Goal: Task Accomplishment & Management: Complete application form

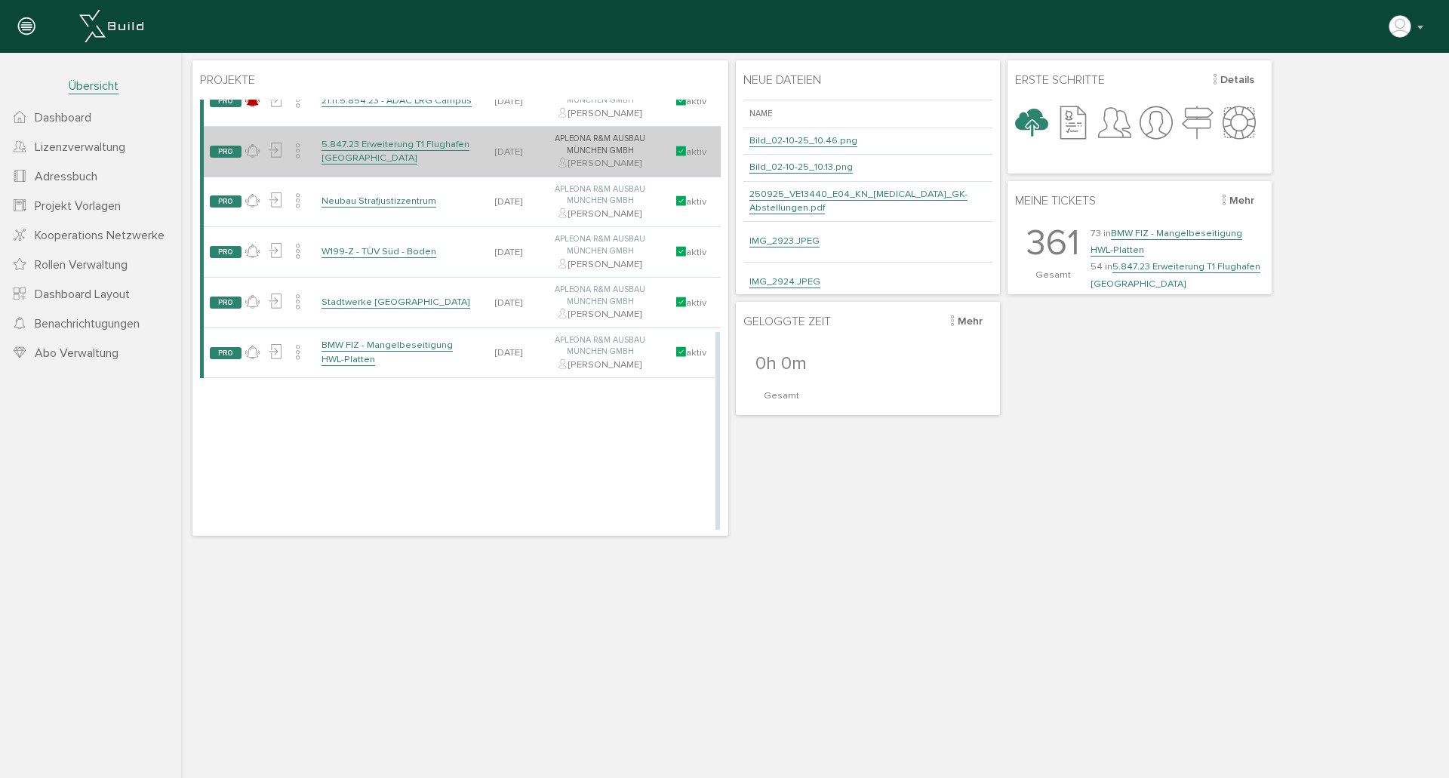
click at [414, 146] on link "5.847.23 Erweiterung T1 Flughafen [GEOGRAPHIC_DATA]" at bounding box center [395, 151] width 148 height 26
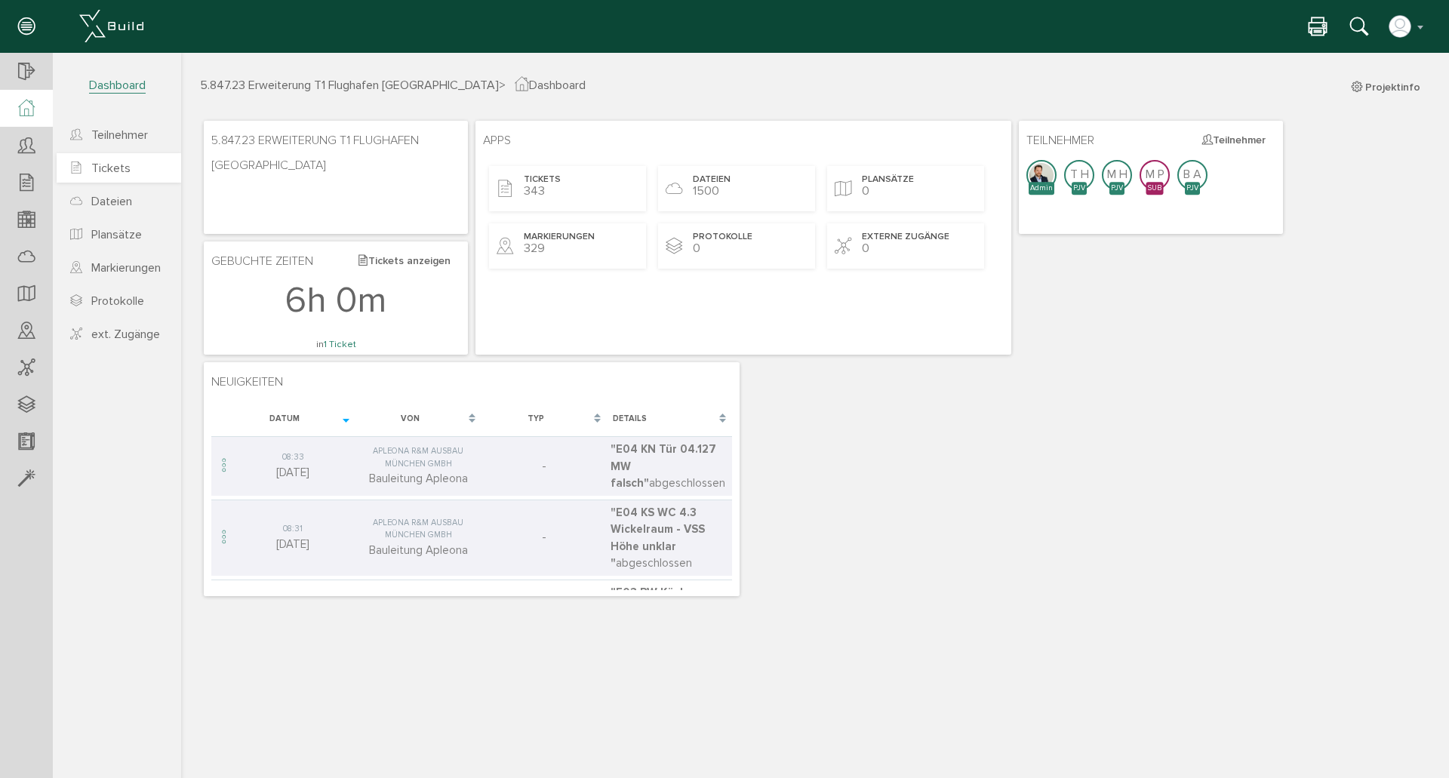
click at [122, 164] on span "Tickets" at bounding box center [110, 168] width 39 height 15
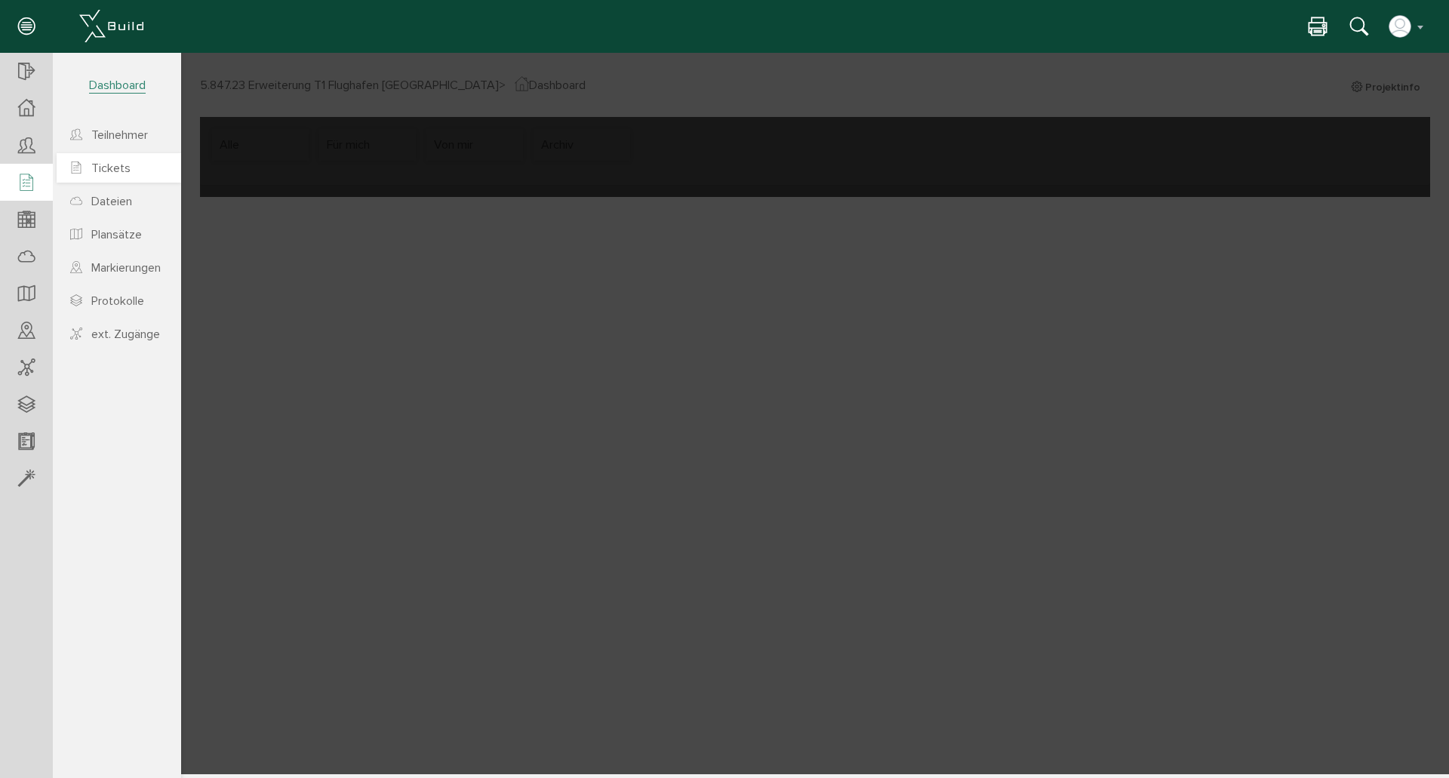
select select "FI-66fa35c85105f3.18396652"
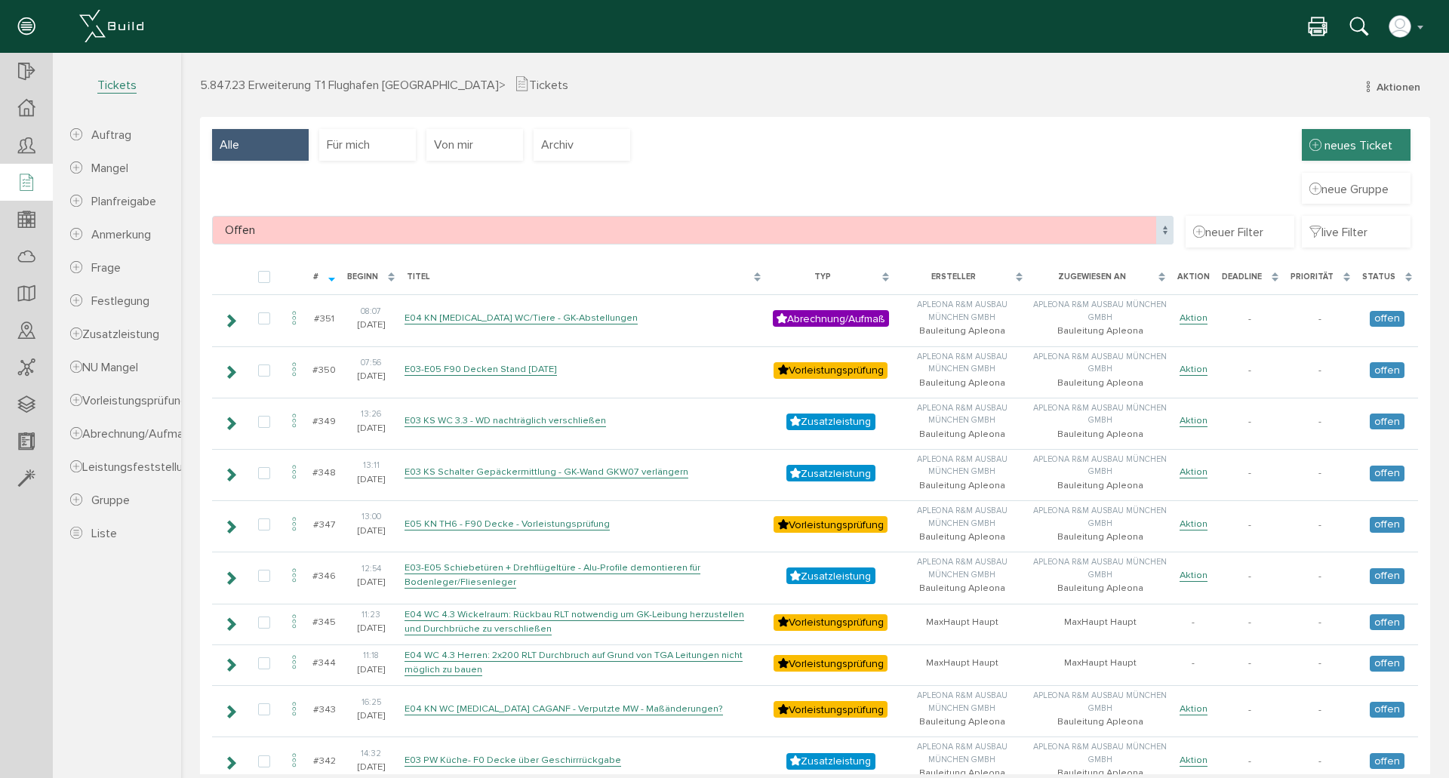
click at [1337, 145] on span "neues Ticket" at bounding box center [1358, 145] width 68 height 15
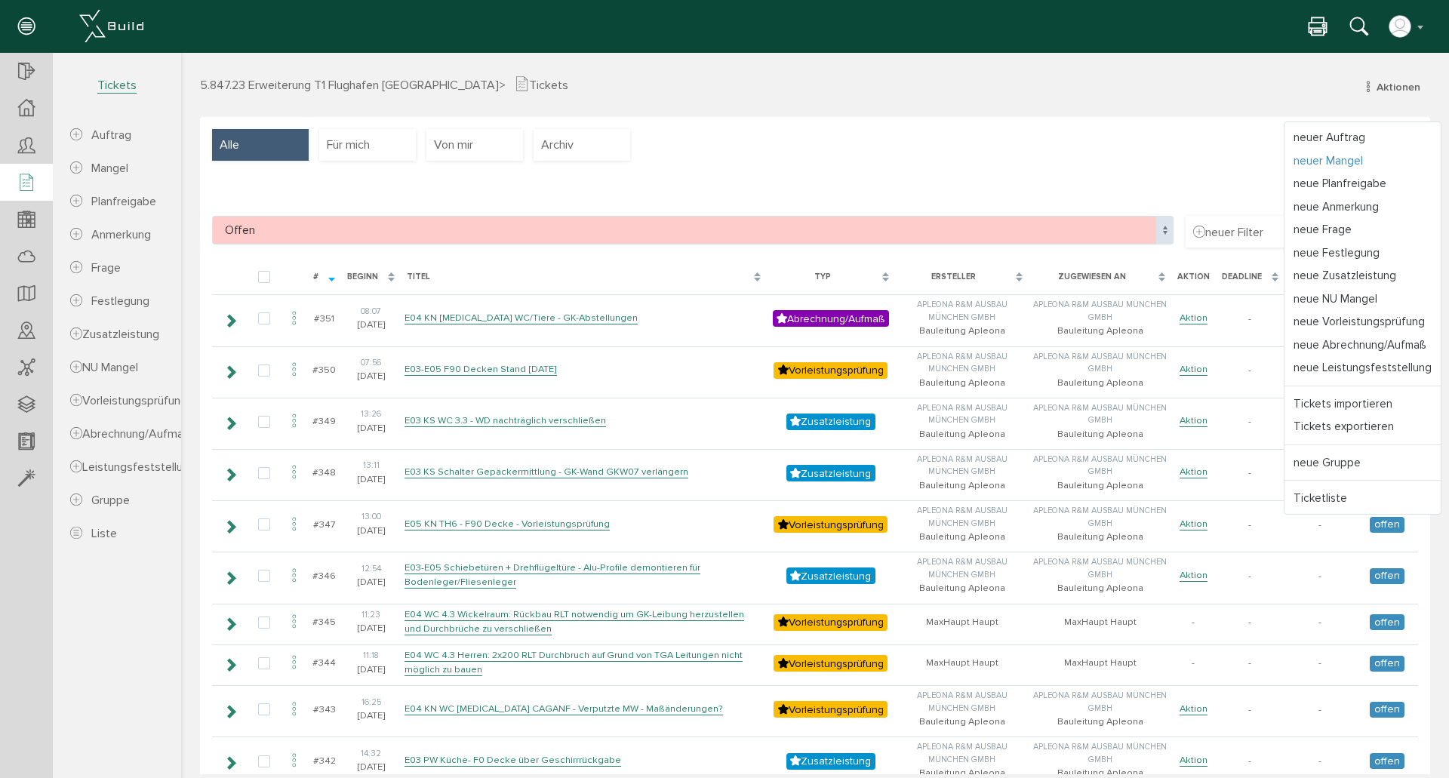
click at [1371, 156] on link "neuer Mangel" at bounding box center [1362, 160] width 156 height 23
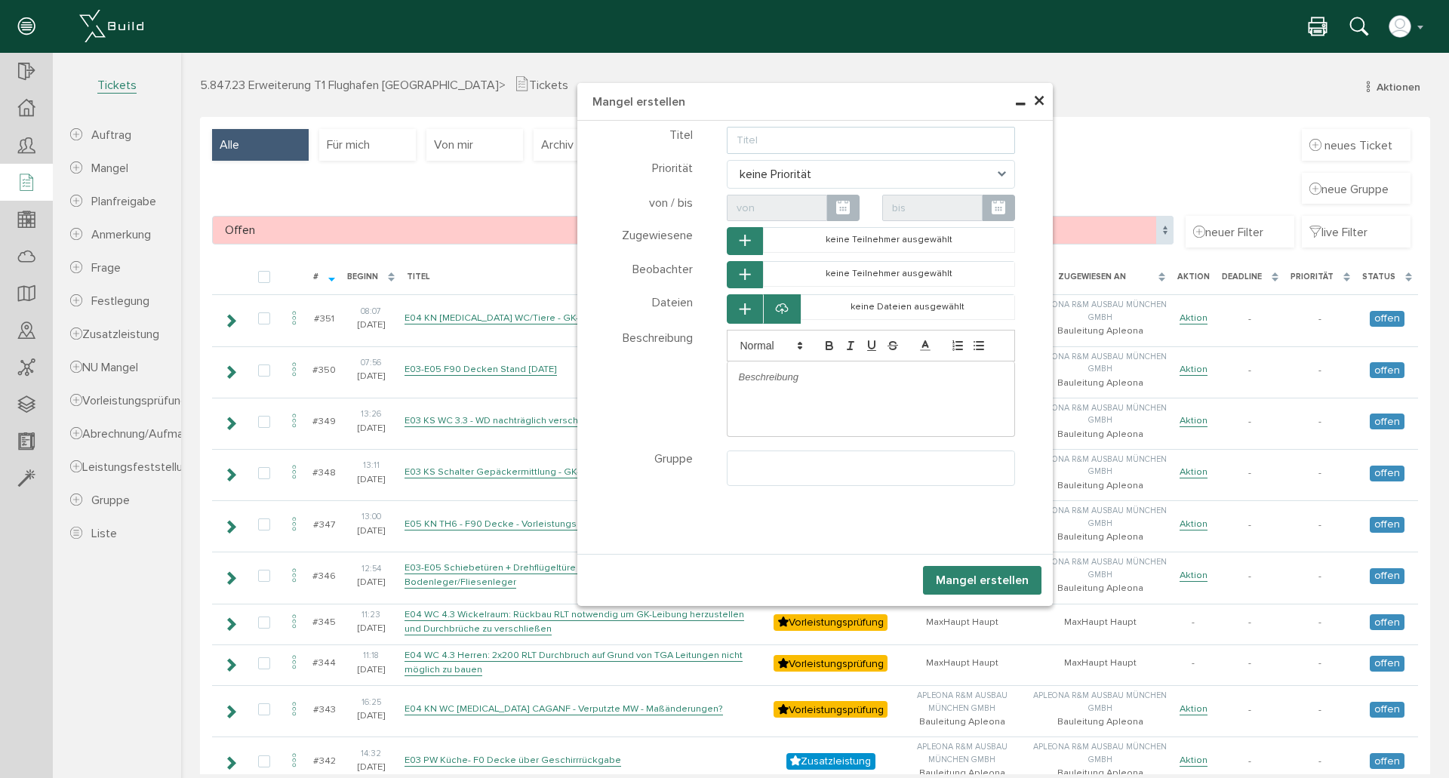
click at [816, 134] on input "text" at bounding box center [871, 140] width 289 height 27
click at [844, 135] on input "E05 KN" at bounding box center [871, 140] width 289 height 27
click at [899, 134] on input "E05 KN Müllraum - REVEMP_011 - Wand beschädigt - Schimmel an der Wand" at bounding box center [871, 140] width 289 height 27
click at [893, 133] on input "E05 KN Müllraum - REVEMP_011 - Wand beschädigt - Schimmel an der Wand" at bounding box center [871, 140] width 289 height 27
type input "E05 KN Müllraum - REVEMP_011 - GK-Wand beschädigt - Schimmel an der Wand"
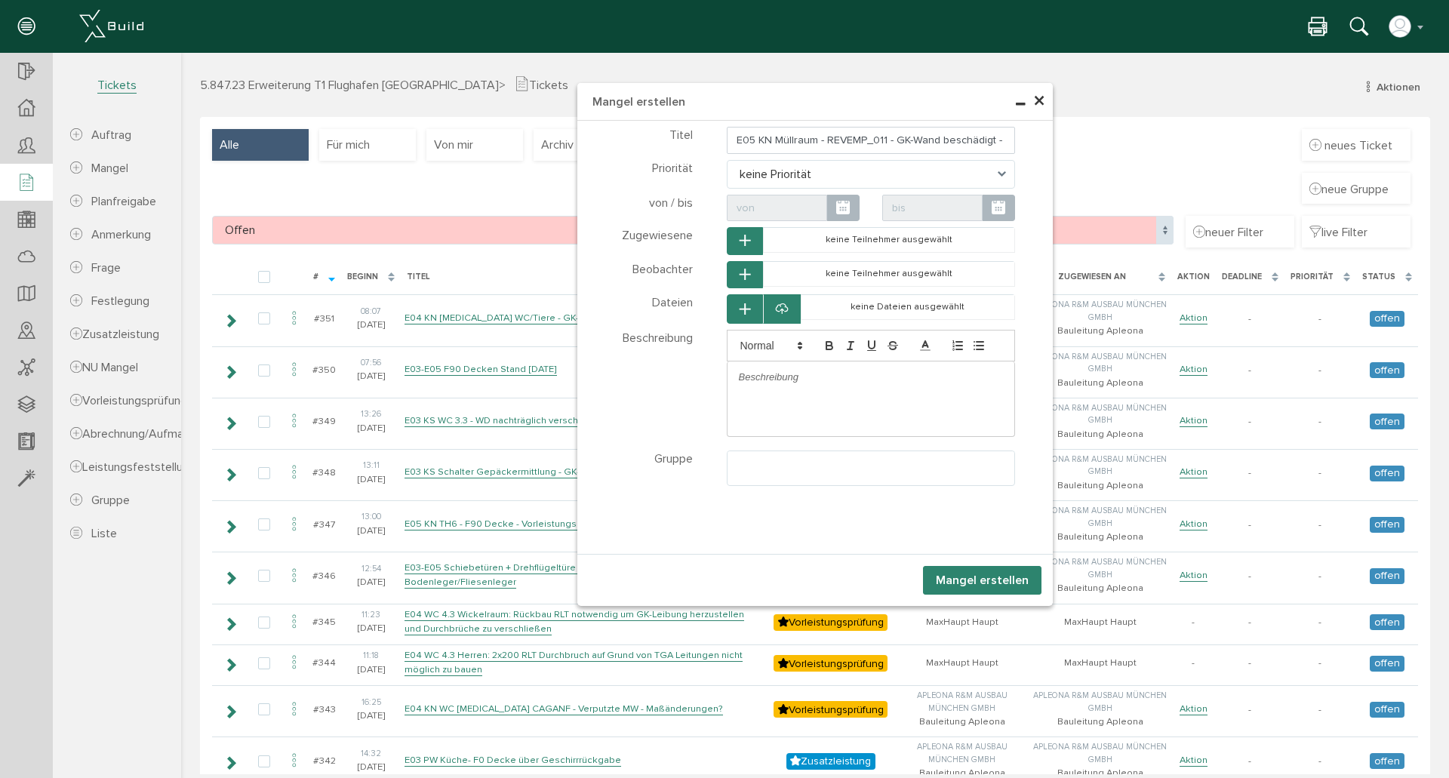
click at [860, 382] on p at bounding box center [871, 378] width 265 height 14
click at [874, 372] on p "Nach Wasserschaden? ist" at bounding box center [871, 378] width 265 height 14
paste div
drag, startPoint x: 965, startPoint y: 375, endPoint x: 850, endPoint y: 377, distance: 115.5
click at [850, 377] on p "Nach Wasserschaden? ist Nach dem Wasserschaden ist Schimmel an der Wand entstan…" at bounding box center [871, 385] width 265 height 28
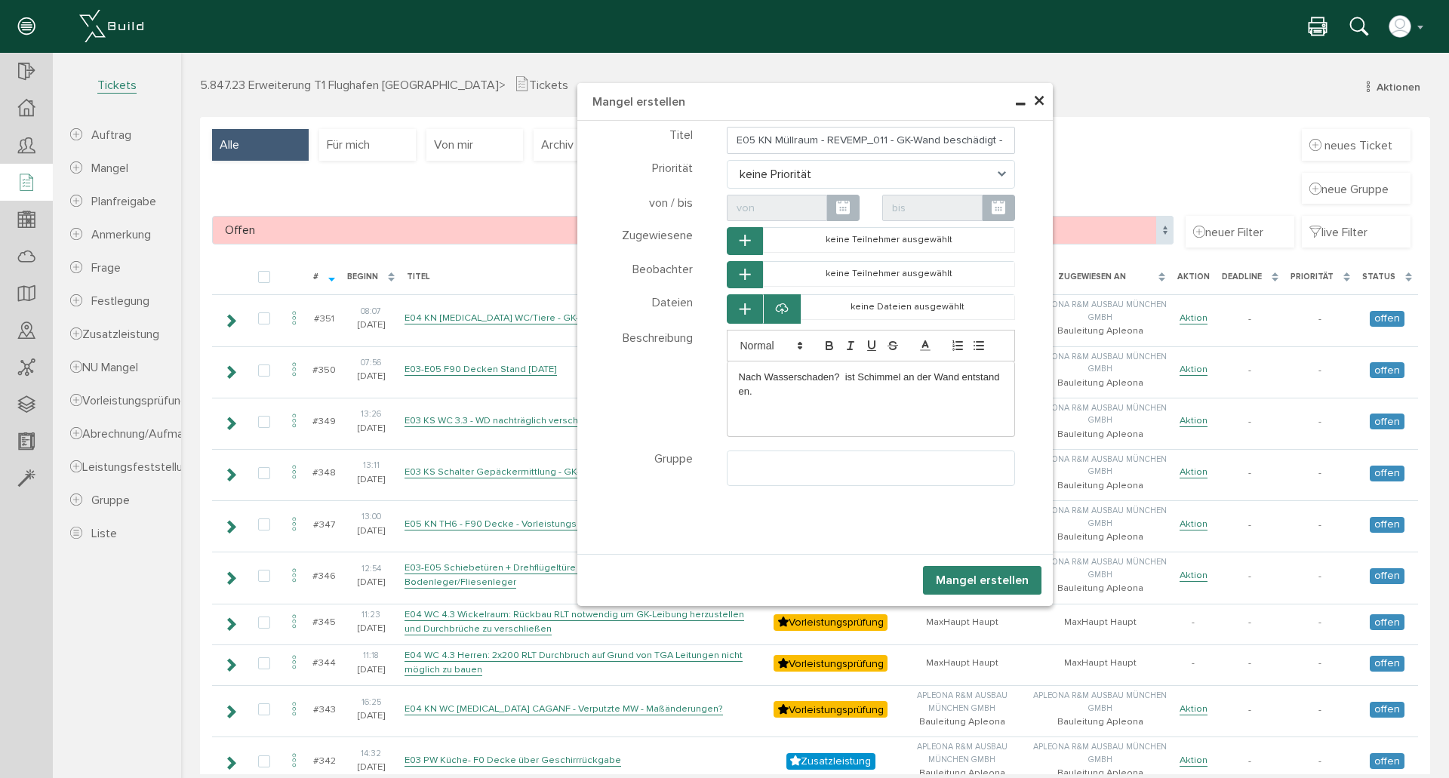
click at [754, 381] on p "Nach Wasserschaden? ist Schimmel an der Wand entstanden." at bounding box center [871, 385] width 265 height 28
click at [854, 376] on p "Nach dem Wasserschaden? ist Schimmel an der Wand entstanden." at bounding box center [871, 385] width 265 height 28
click at [784, 309] on div at bounding box center [782, 308] width 38 height 29
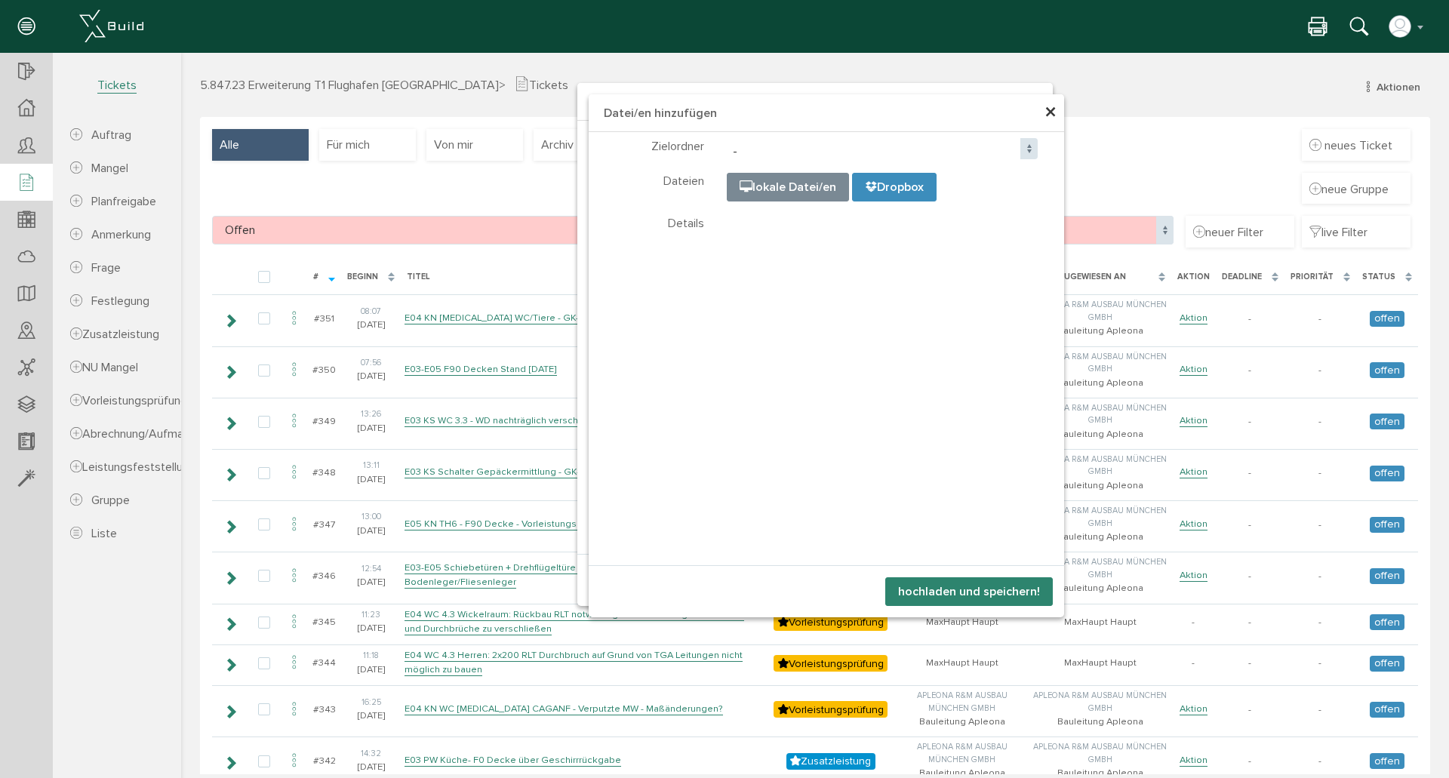
click at [786, 186] on input "file" at bounding box center [1104, 249] width 755 height 151
type input "C:\fakepath\IMG_3012.JPEG"
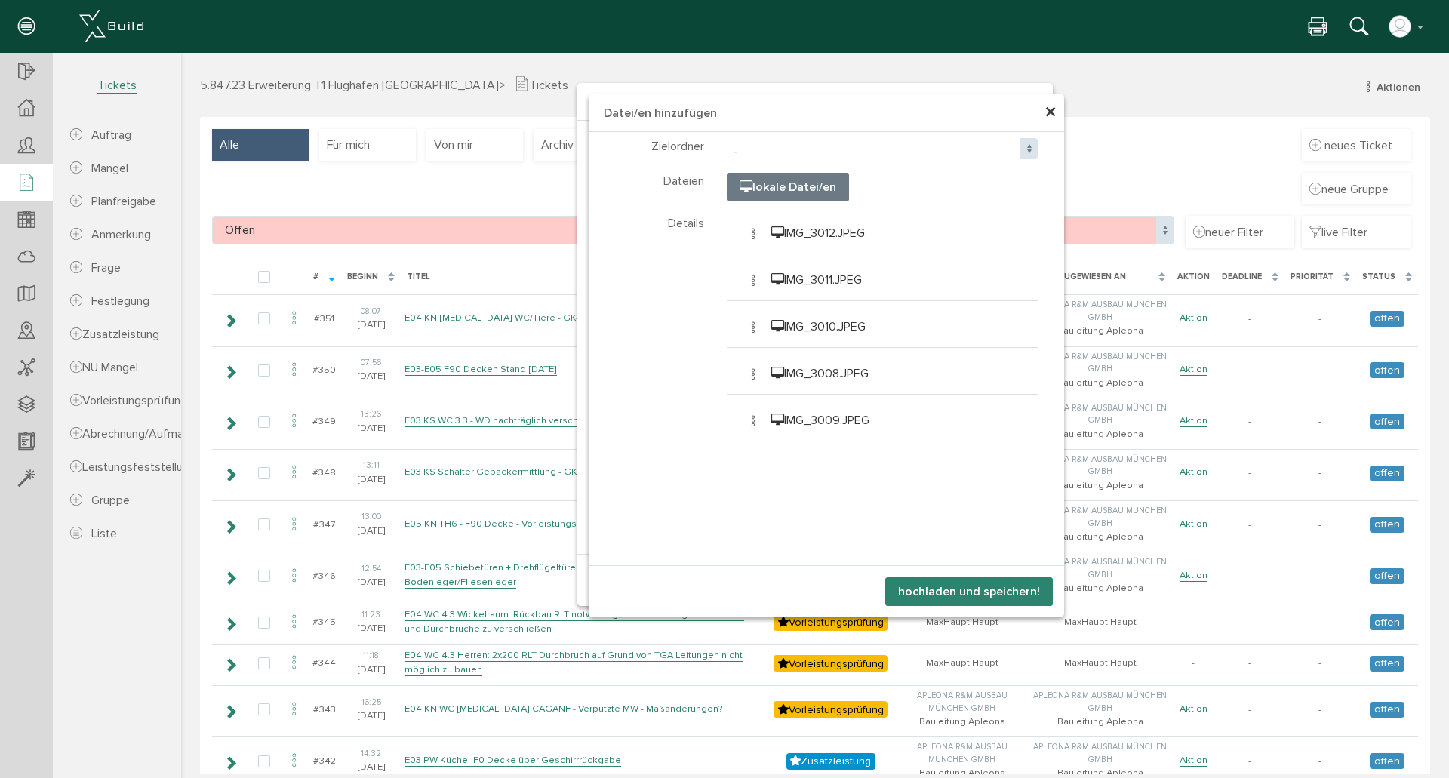
click at [943, 592] on button "hochladen und speichern!" at bounding box center [969, 591] width 168 height 29
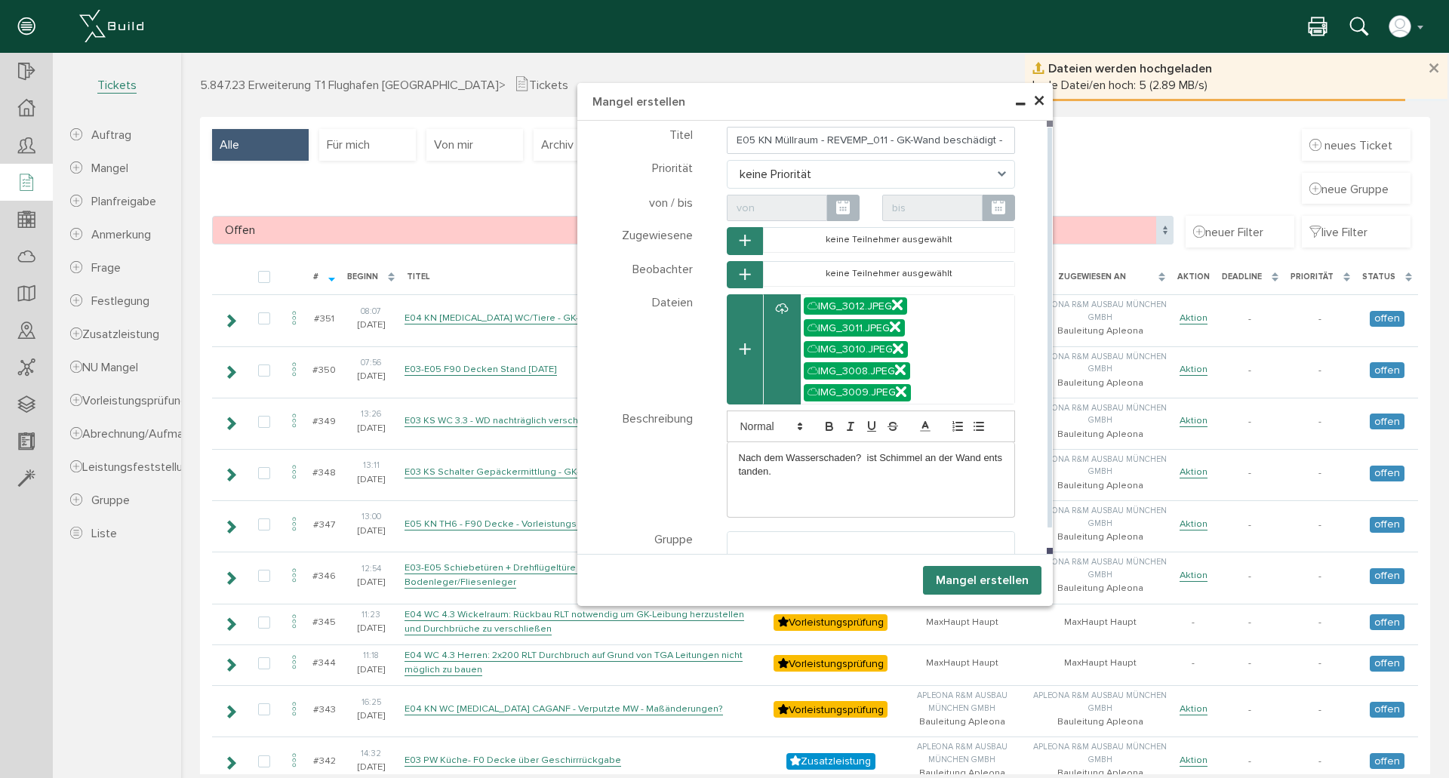
click at [940, 489] on div "Nach dem Wasserschaden? ist Schimmel an der Wand entstanden." at bounding box center [871, 479] width 289 height 75
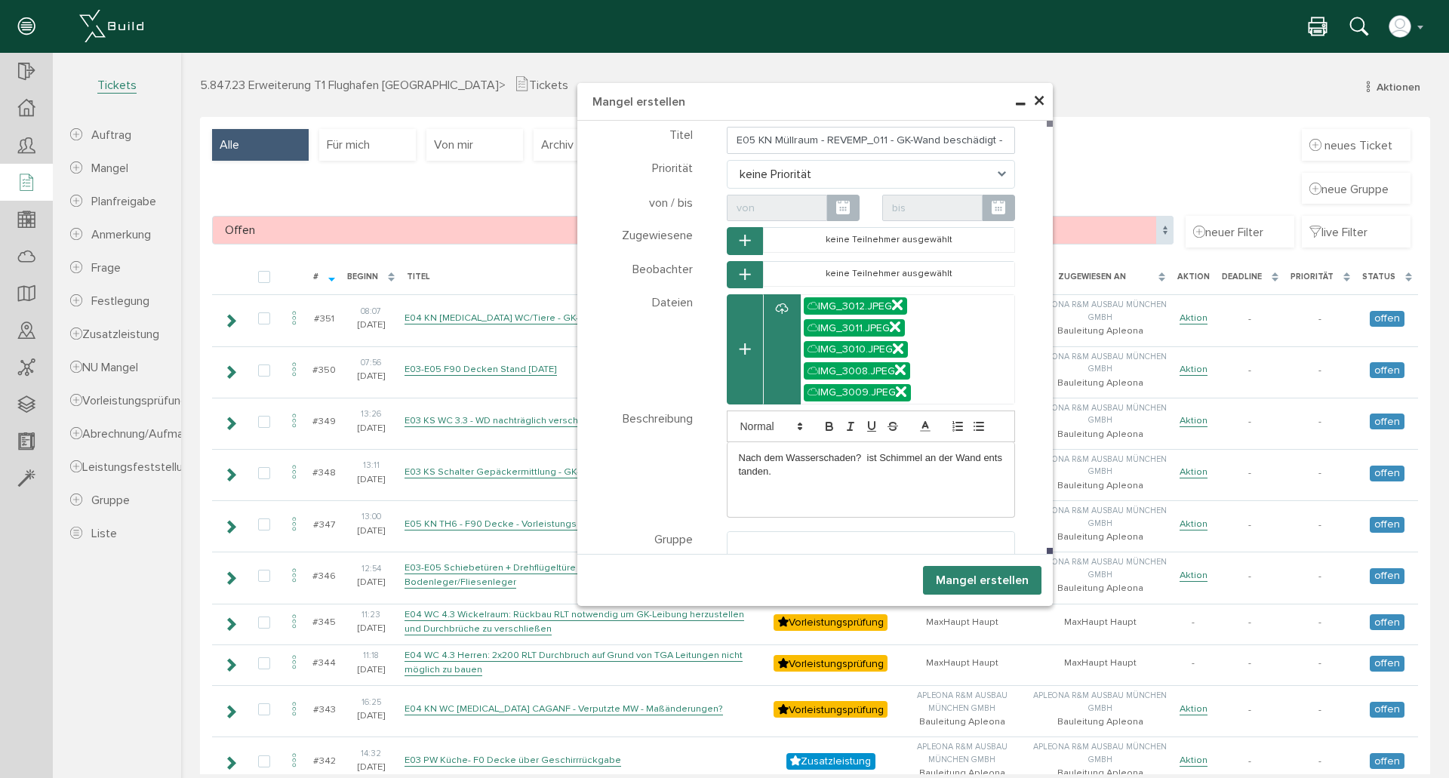
click at [961, 581] on button "Mangel erstellen" at bounding box center [982, 580] width 118 height 29
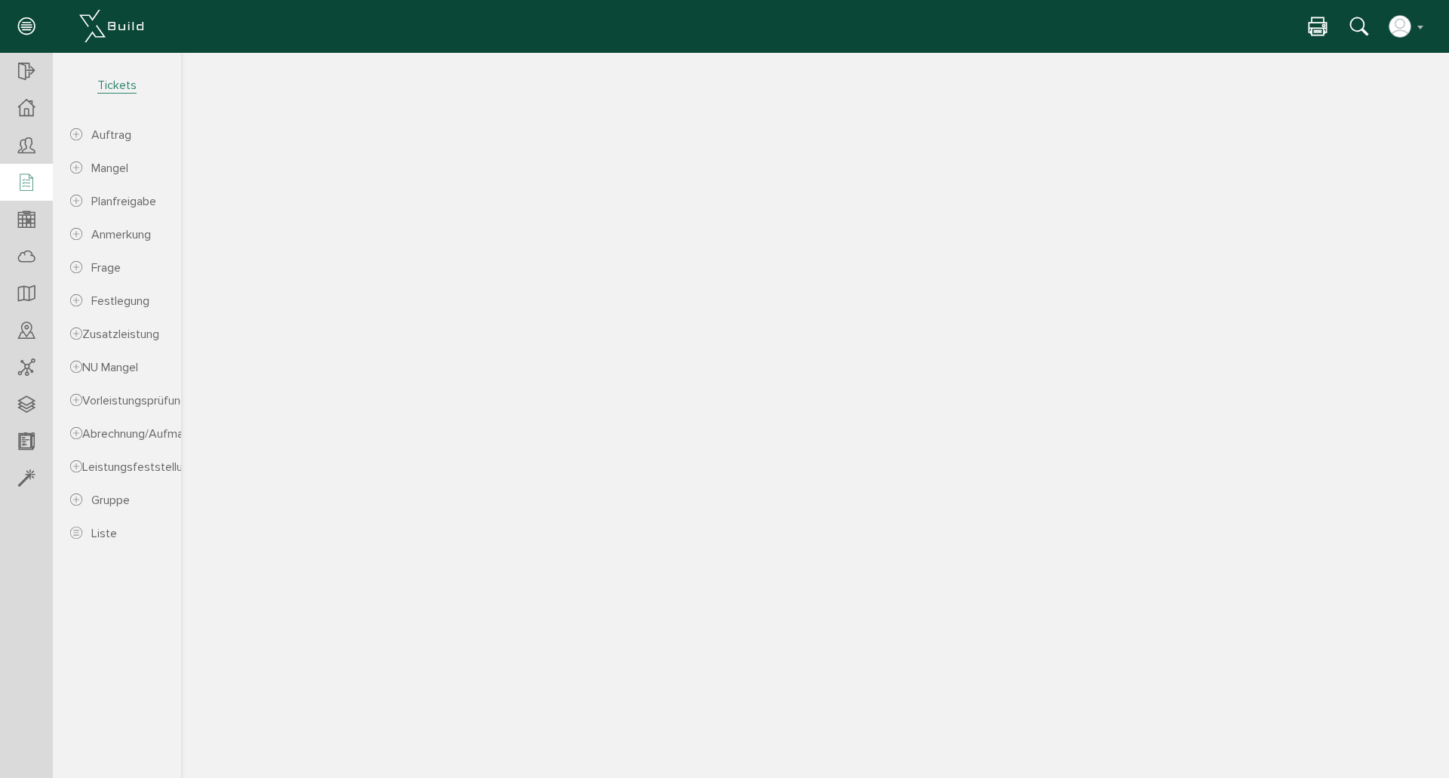
select select "FI-66fa35c85105f3.18396652"
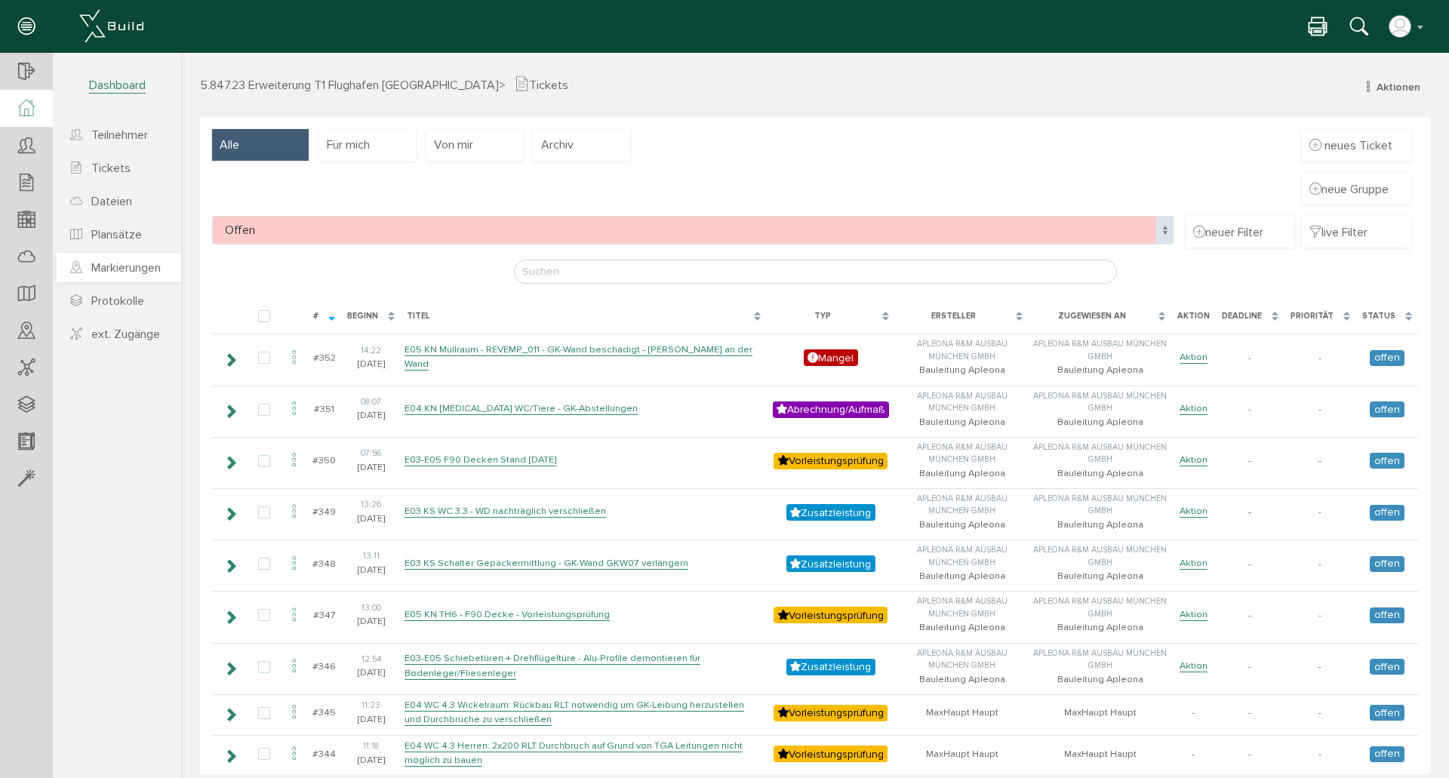
click at [135, 269] on span "Markierungen" at bounding box center [125, 267] width 69 height 15
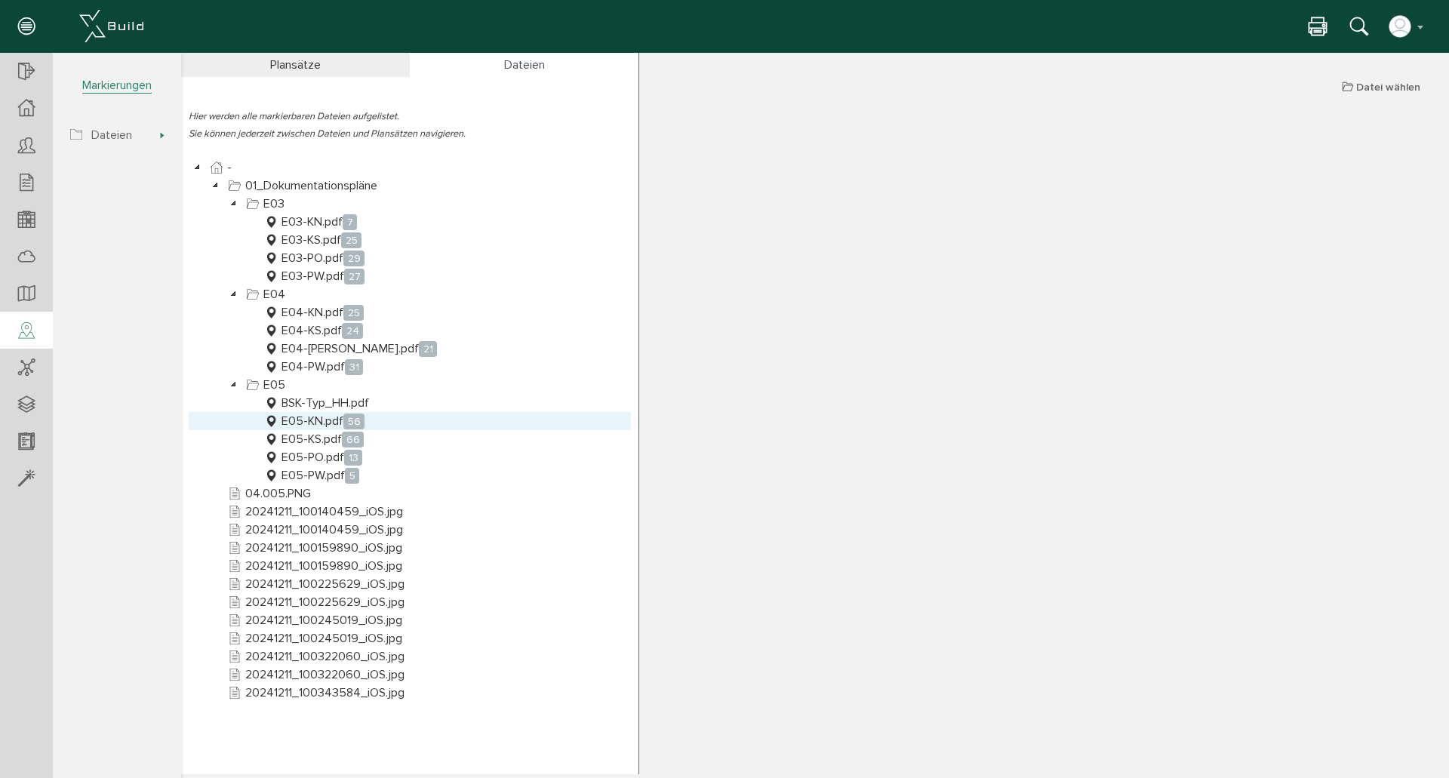
click at [334, 423] on link "E05-KN.pdf 56" at bounding box center [314, 421] width 106 height 18
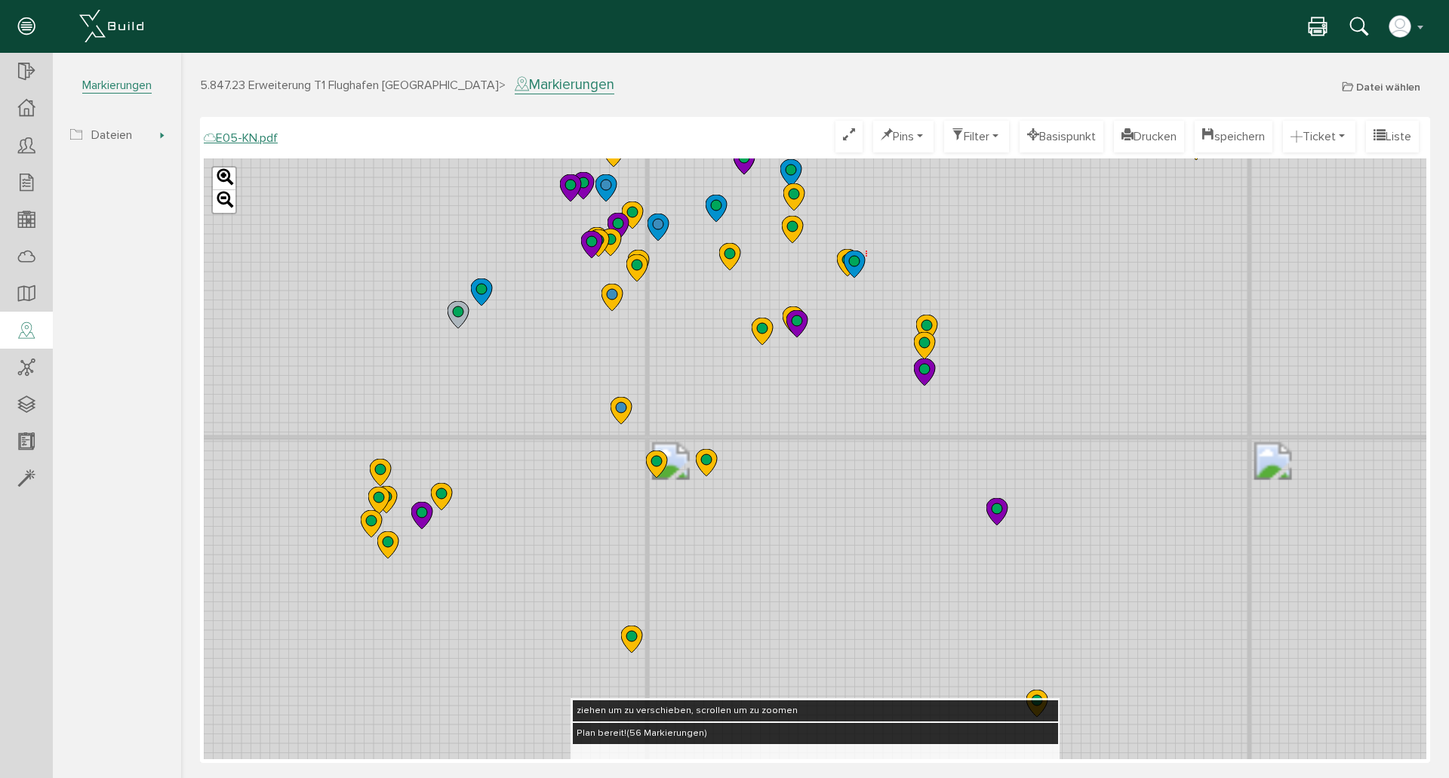
drag, startPoint x: 757, startPoint y: 238, endPoint x: 747, endPoint y: 370, distance: 131.7
click at [743, 436] on div "Leaflet" at bounding box center [815, 458] width 1223 height 601
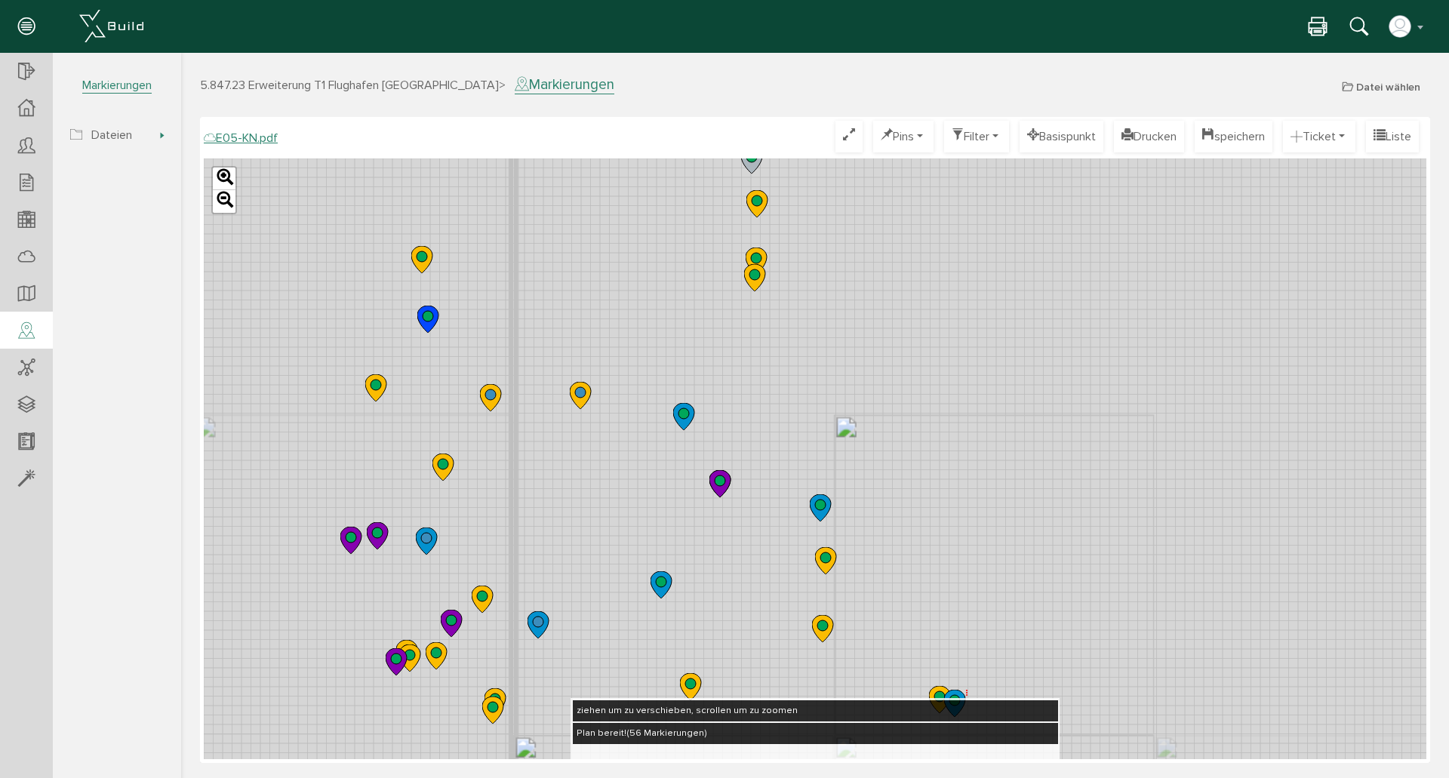
drag, startPoint x: 727, startPoint y: 262, endPoint x: 731, endPoint y: 403, distance: 141.2
click at [731, 403] on div "Leaflet" at bounding box center [815, 458] width 1223 height 601
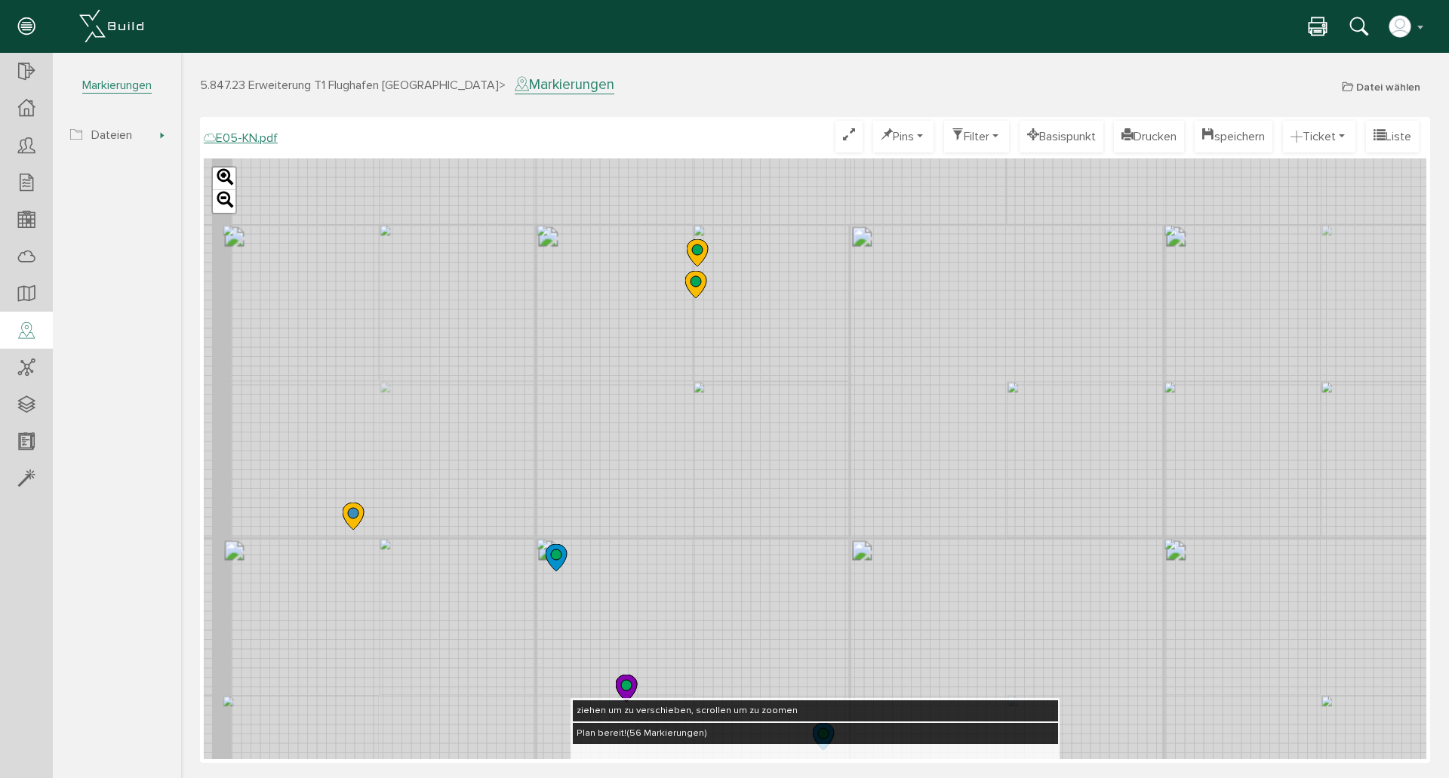
drag, startPoint x: 910, startPoint y: 291, endPoint x: 817, endPoint y: 347, distance: 109.0
click at [817, 347] on div "Leaflet" at bounding box center [815, 458] width 1223 height 601
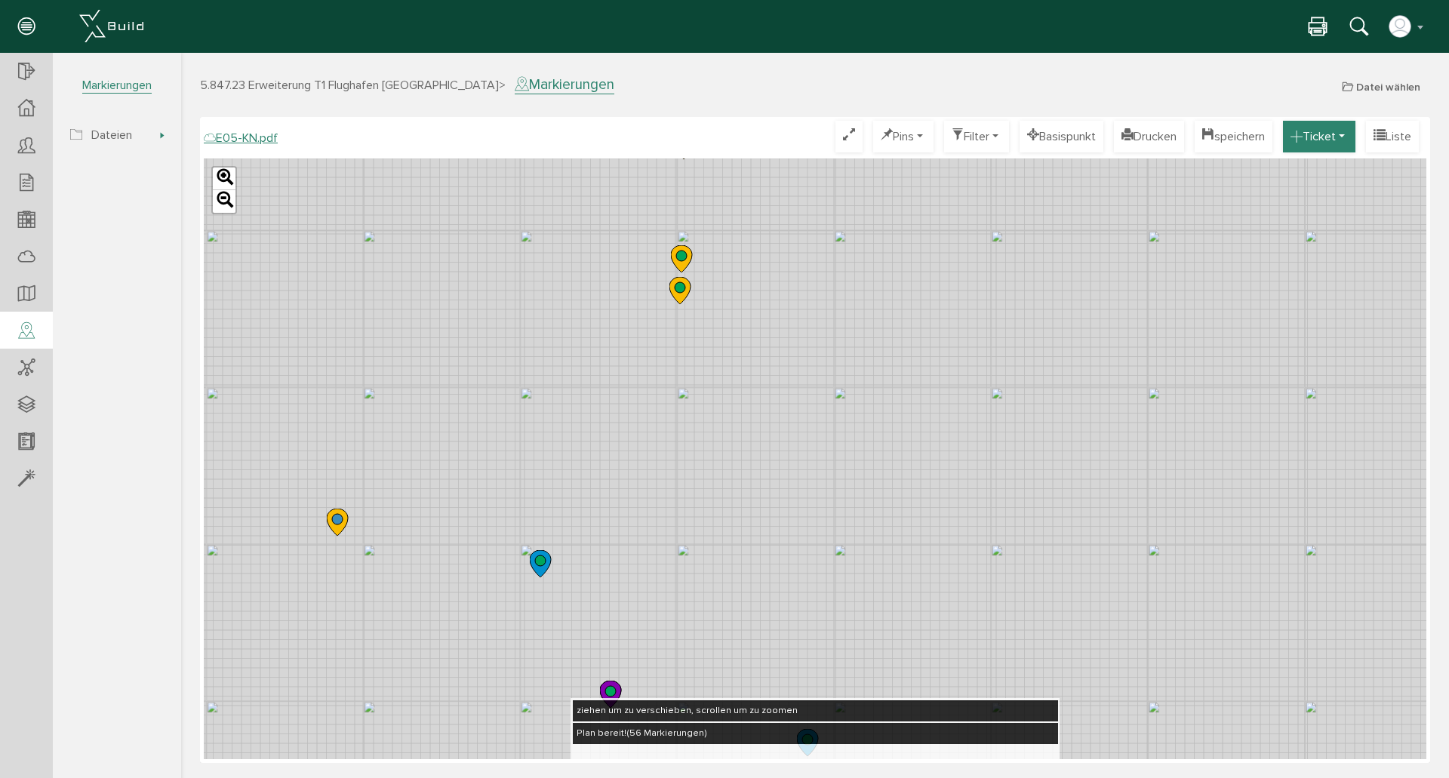
click at [1324, 131] on button "Ticket" at bounding box center [1319, 137] width 72 height 32
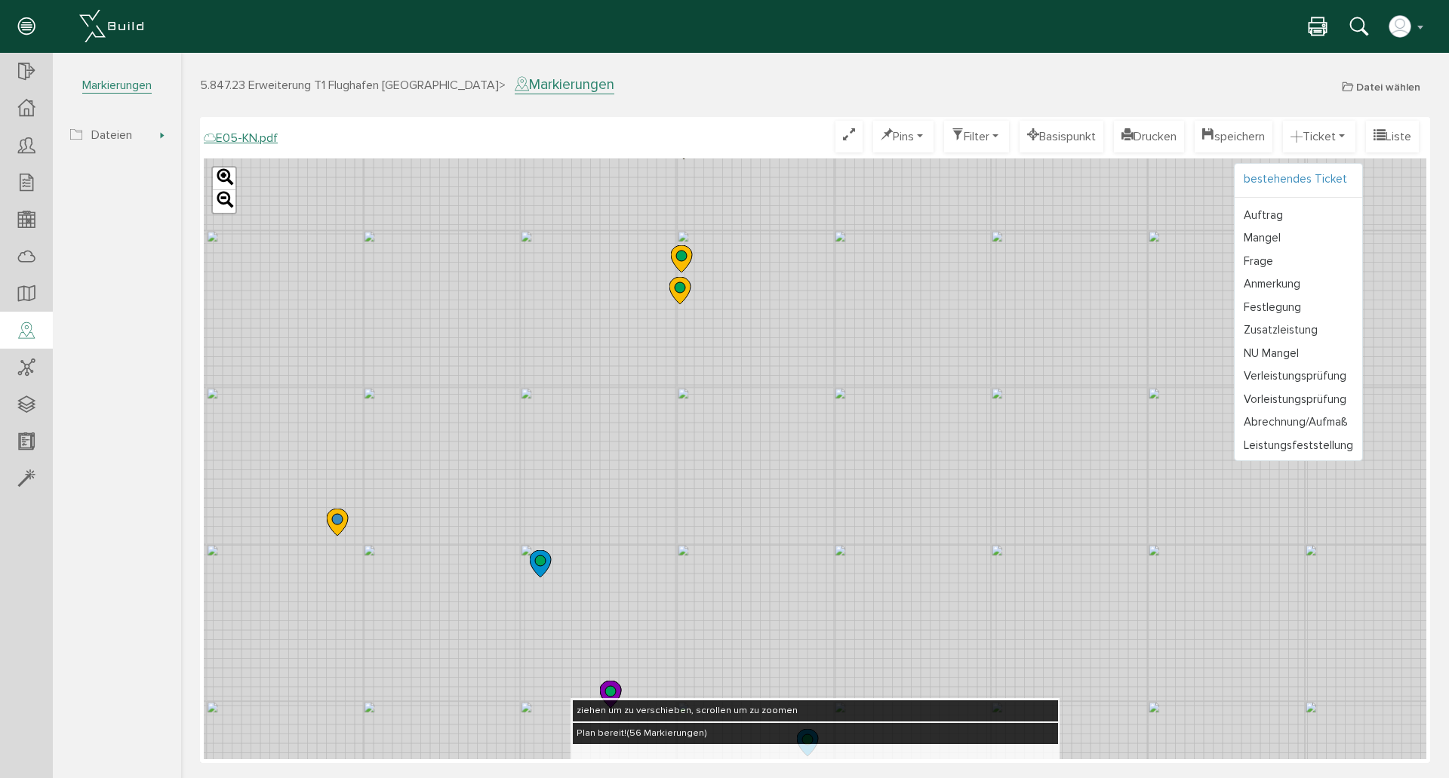
click at [1285, 180] on link "bestehendes Ticket" at bounding box center [1299, 179] width 128 height 23
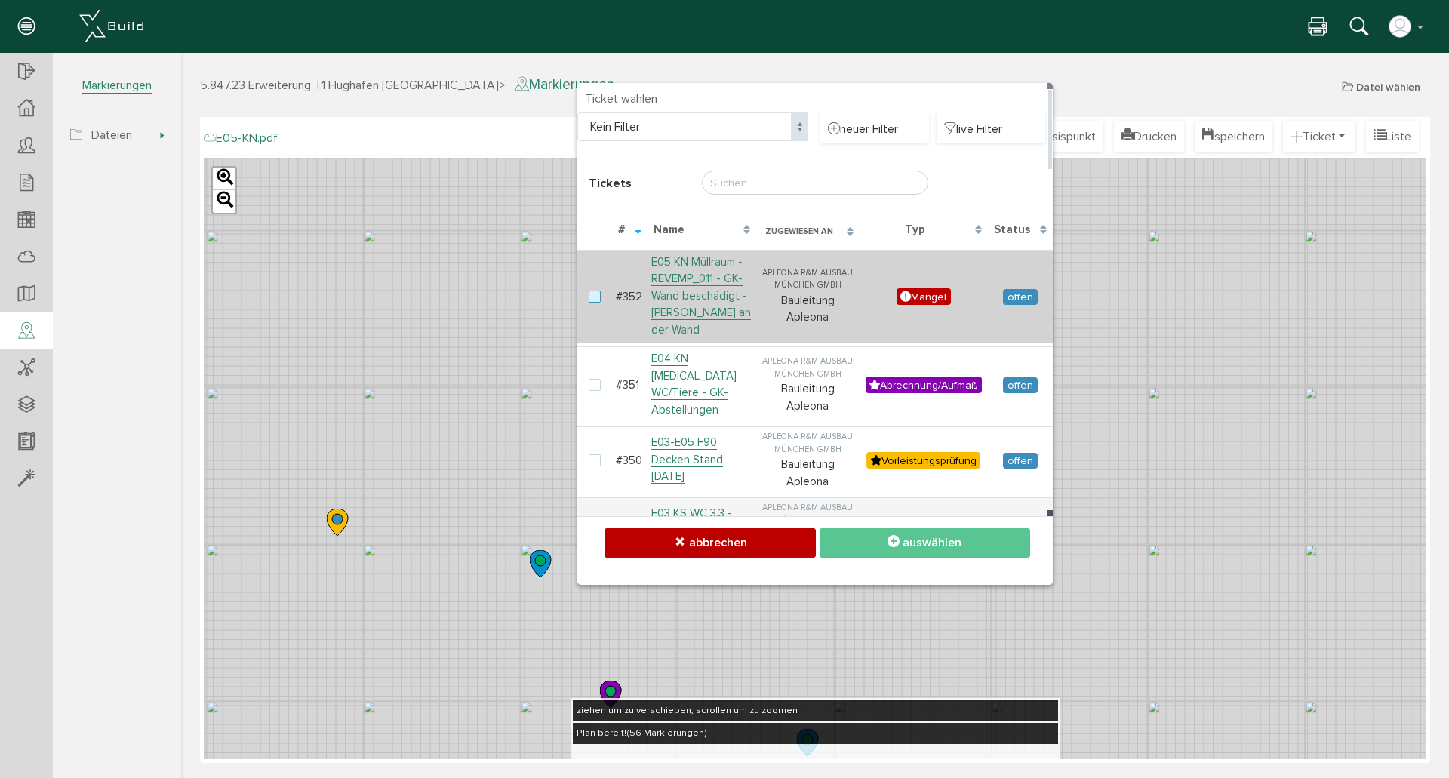
click at [597, 296] on label at bounding box center [598, 298] width 18 height 14
click at [597, 296] on input "checkbox" at bounding box center [594, 296] width 10 height 10
checkbox input "true"
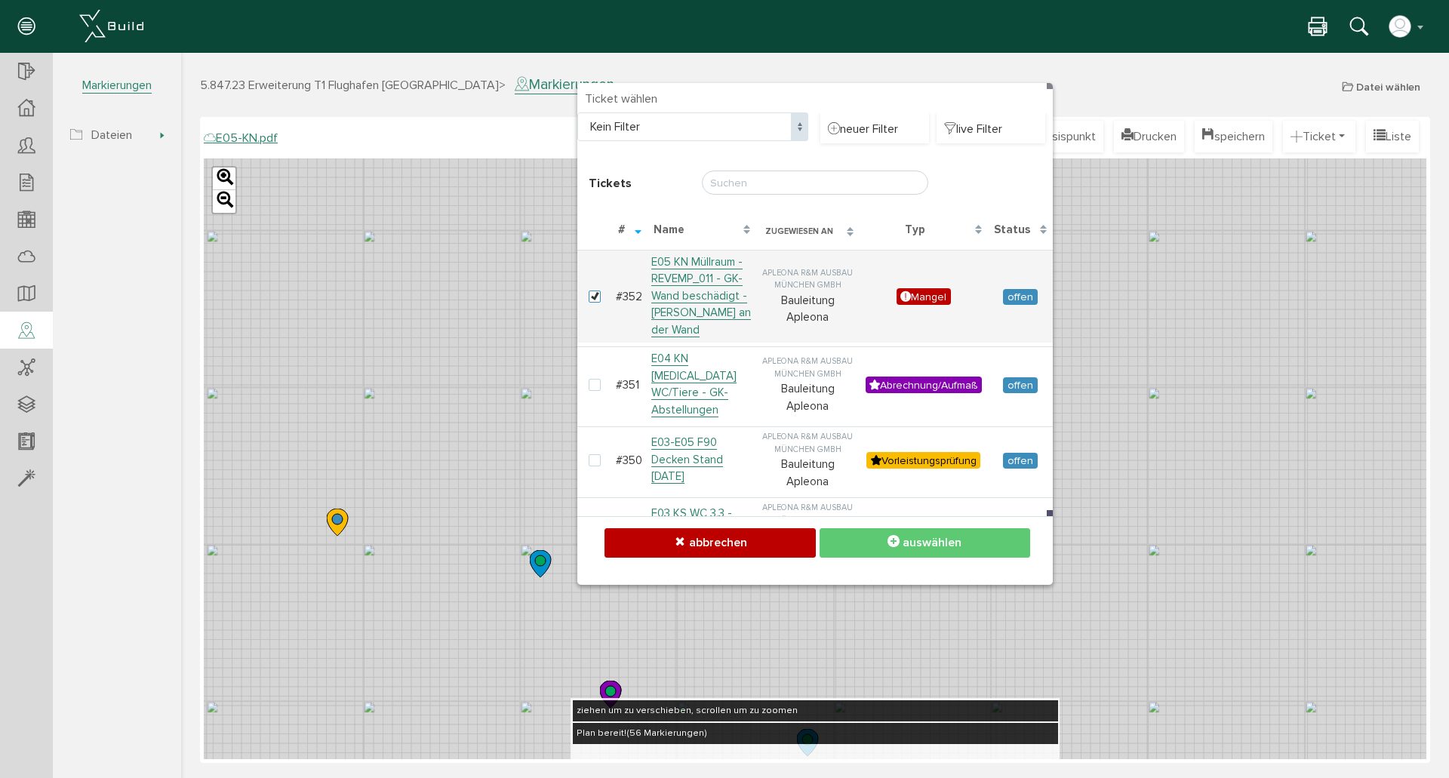
click at [959, 539] on span "auswählen" at bounding box center [932, 542] width 59 height 15
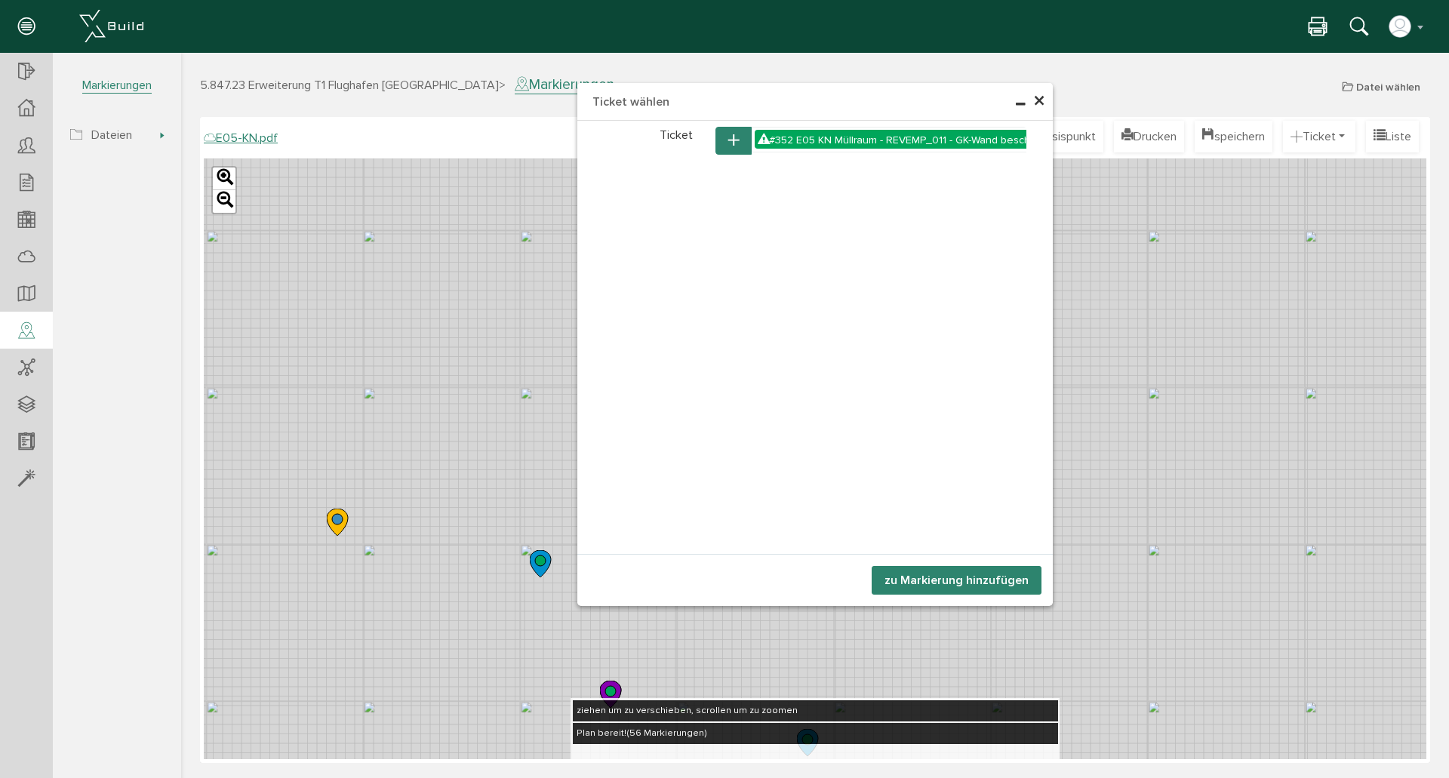
click at [978, 577] on button "zu Markierung hinzufügen" at bounding box center [957, 580] width 170 height 29
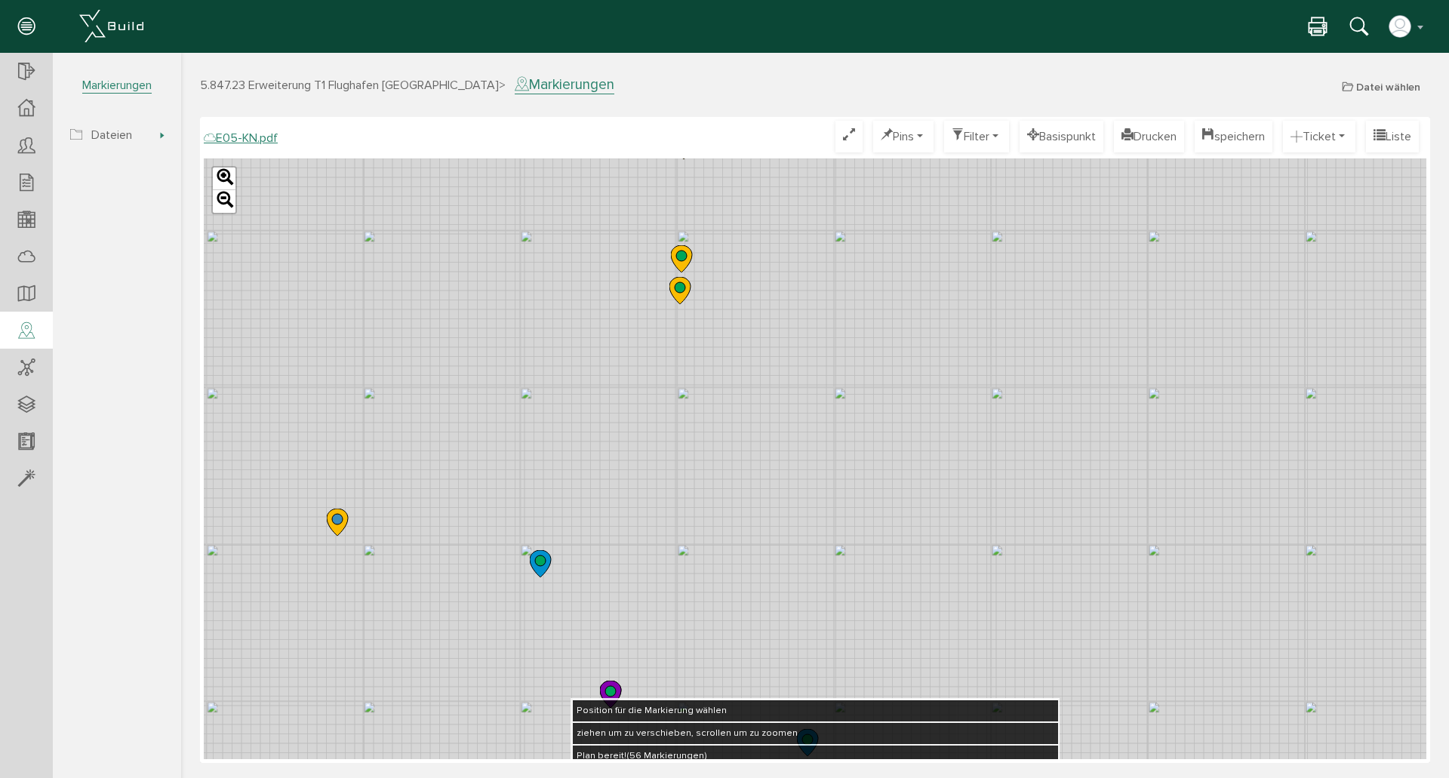
click at [611, 352] on div "Leaflet" at bounding box center [815, 458] width 1223 height 601
click at [1247, 137] on button "speichern" at bounding box center [1234, 137] width 78 height 32
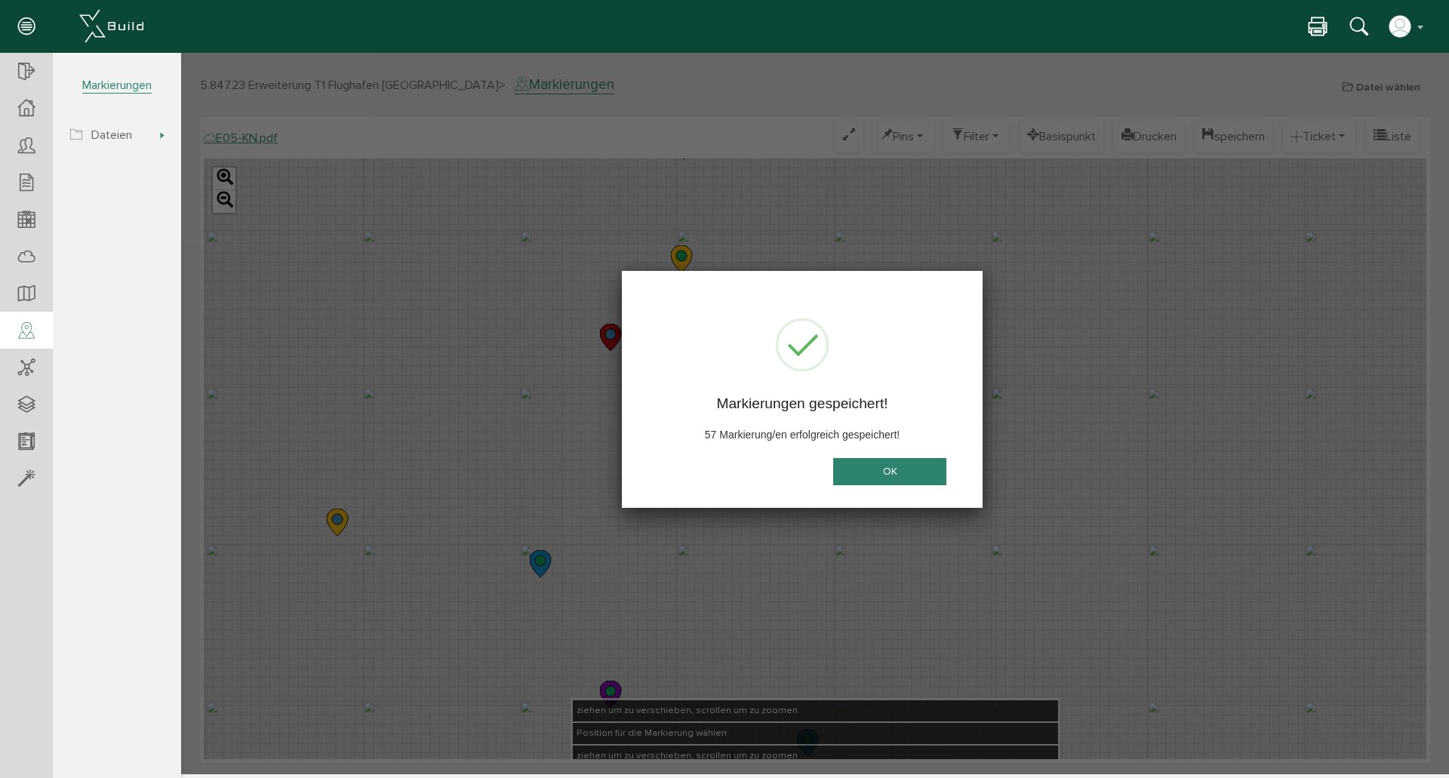
click at [894, 472] on button "OK" at bounding box center [889, 472] width 113 height 28
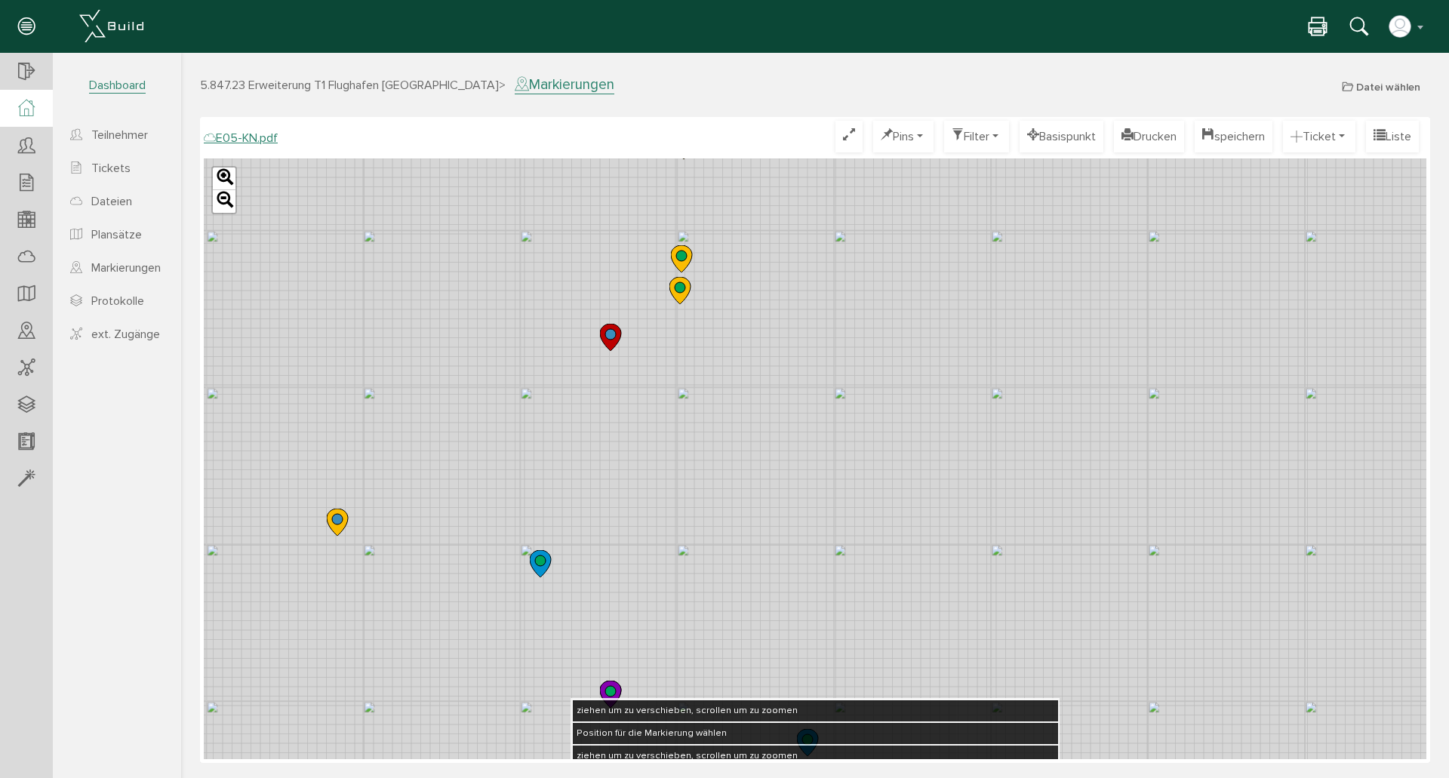
click at [25, 98] on div at bounding box center [26, 108] width 53 height 37
